Goal: Navigation & Orientation: Find specific page/section

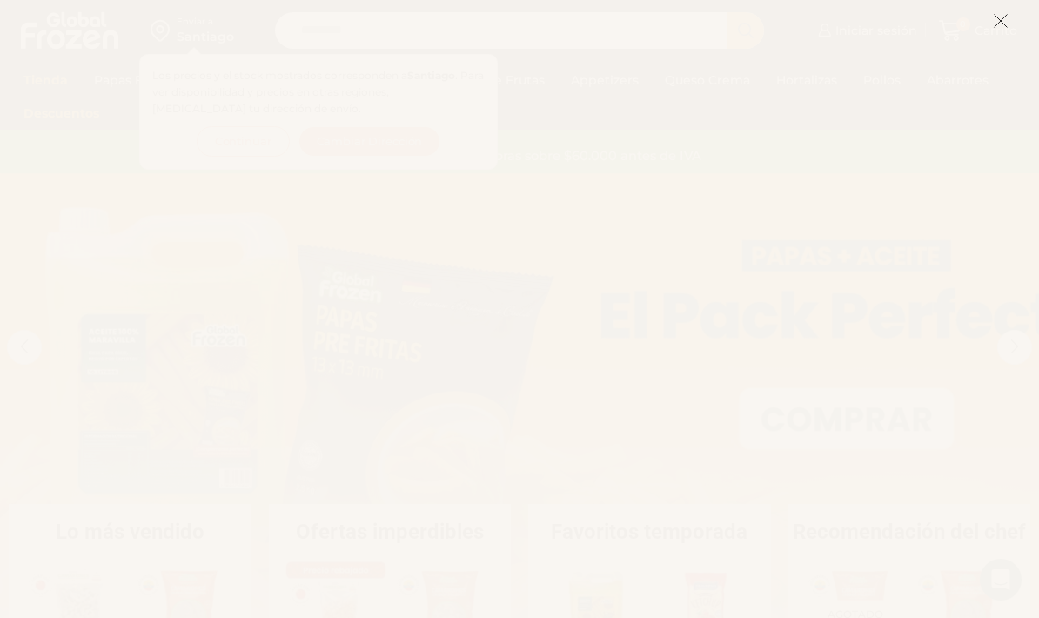
click at [1002, 25] on icon at bounding box center [1001, 21] width 16 height 16
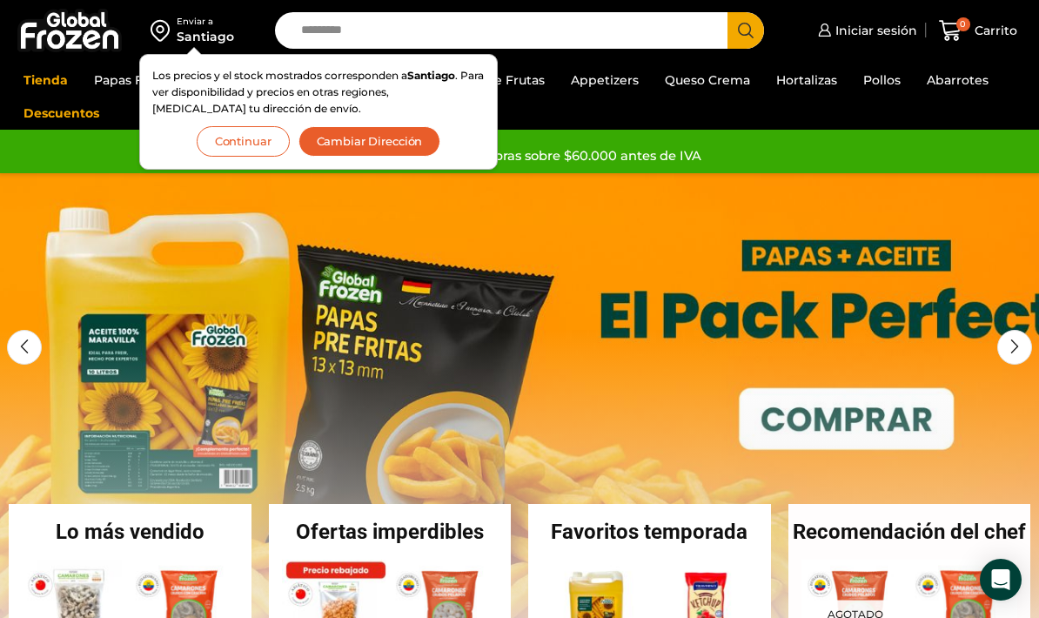
click at [254, 140] on button "Continuar" at bounding box center [243, 141] width 93 height 30
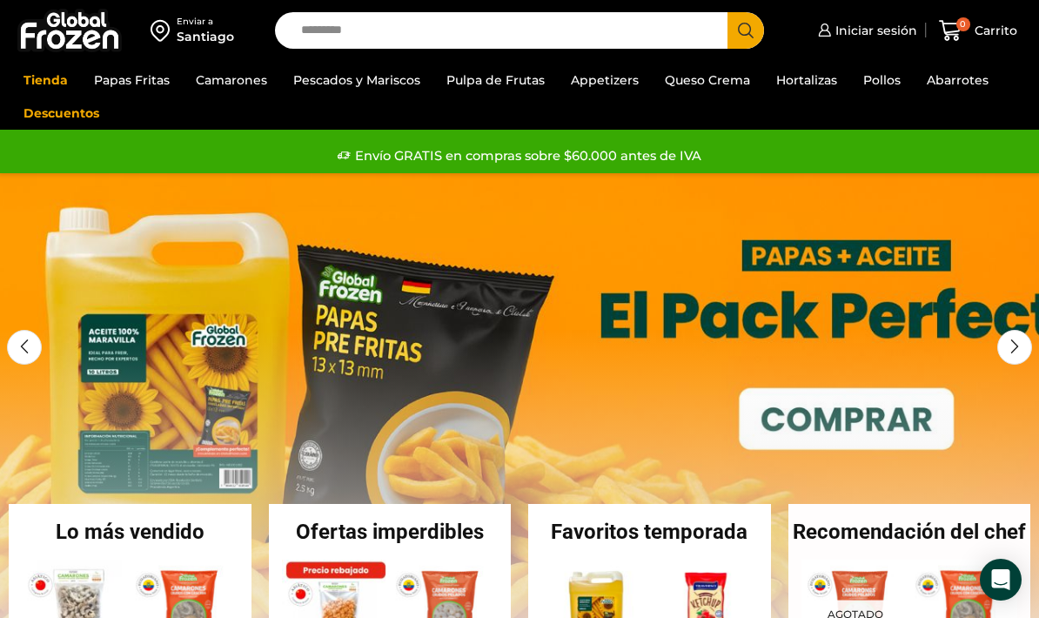
click at [499, 81] on link "Pulpa de Frutas" at bounding box center [496, 80] width 116 height 33
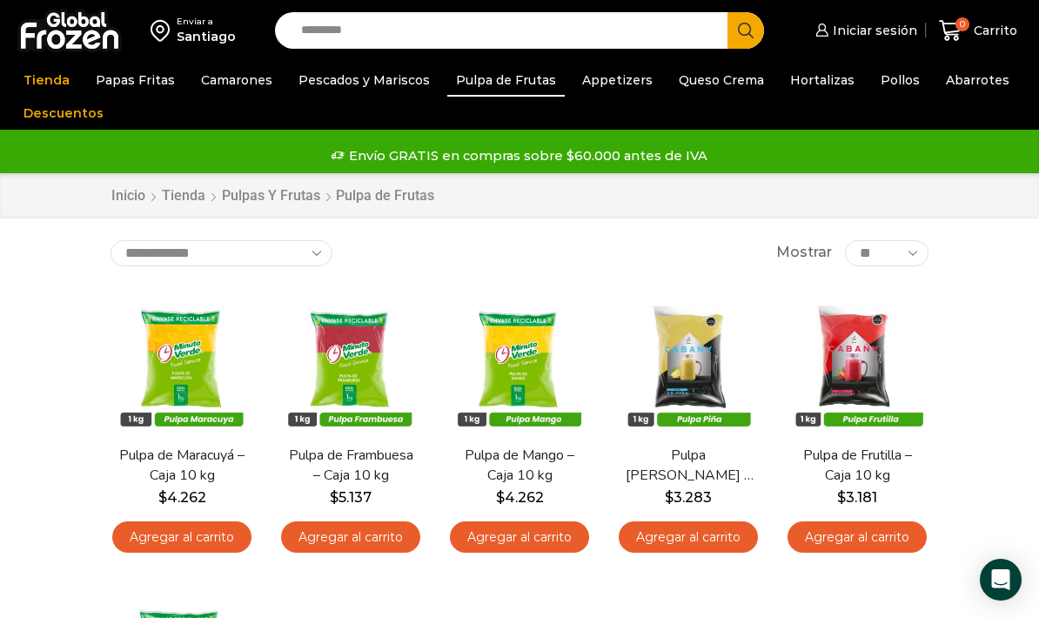
click at [676, 87] on link "Queso Crema" at bounding box center [721, 80] width 103 height 33
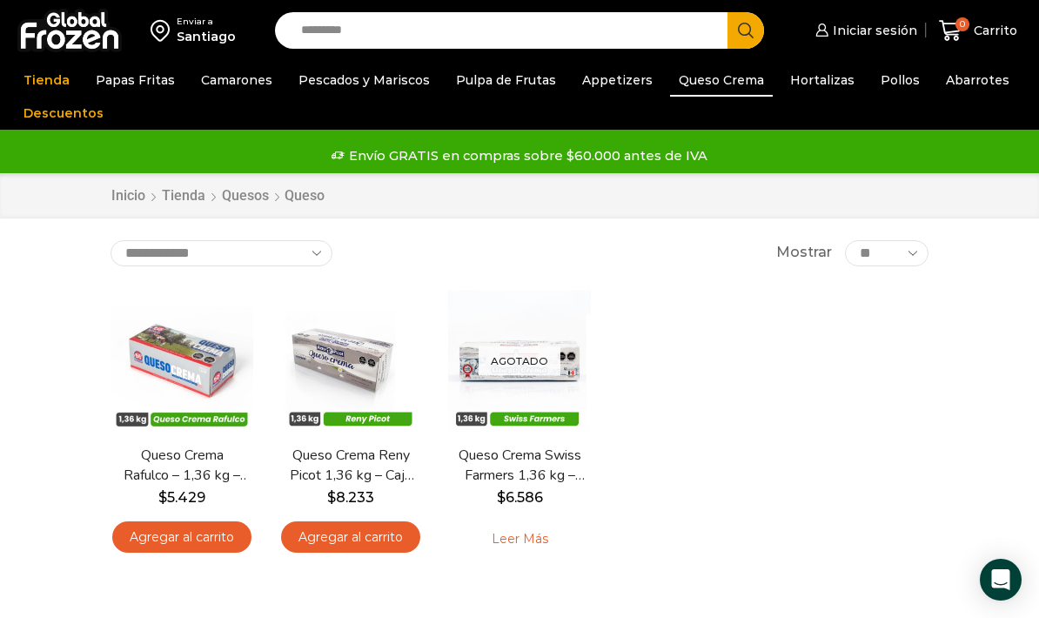
click at [459, 76] on link "Pulpa de Frutas" at bounding box center [506, 80] width 118 height 33
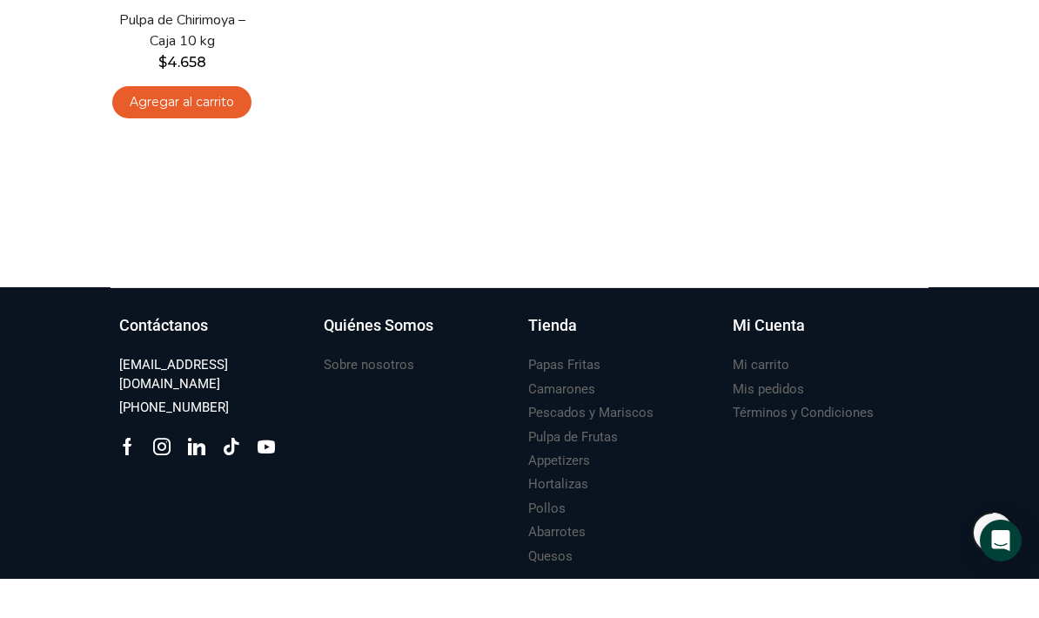
scroll to position [765, 0]
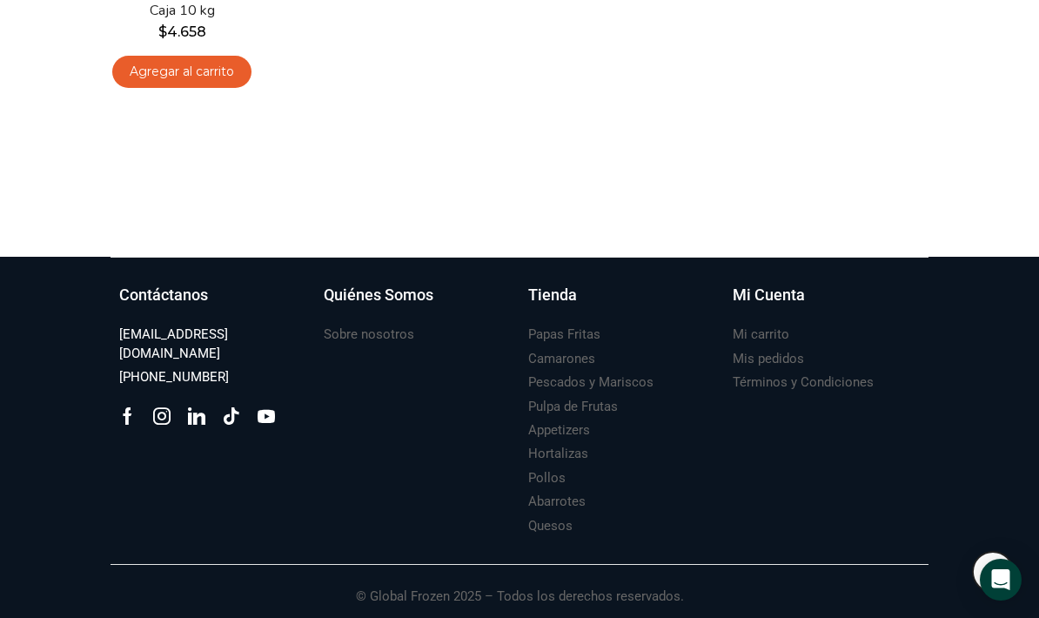
click at [385, 326] on h3 "Sobre nosotros" at bounding box center [369, 335] width 91 height 18
click at [375, 339] on h3 "Sobre nosotros" at bounding box center [369, 335] width 91 height 18
